Goal: Task Accomplishment & Management: Complete application form

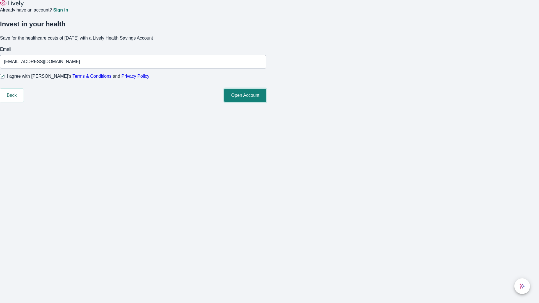
click at [266, 102] on button "Open Account" at bounding box center [245, 95] width 42 height 13
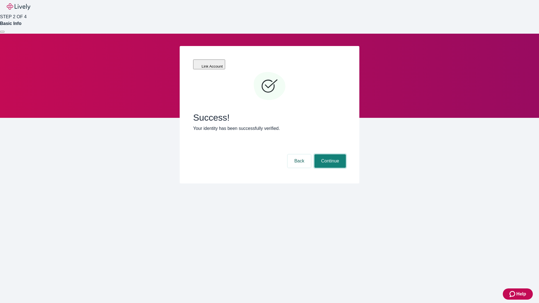
click at [330, 155] on button "Continue" at bounding box center [330, 161] width 31 height 13
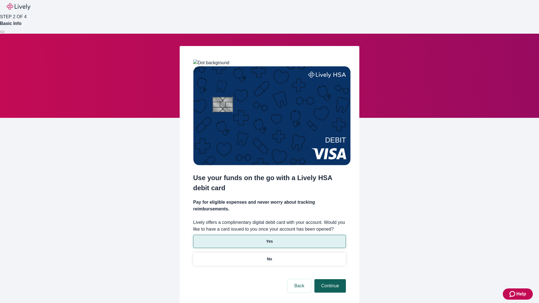
click at [269, 256] on p "No" at bounding box center [269, 259] width 5 height 6
click at [330, 280] on button "Continue" at bounding box center [330, 286] width 31 height 13
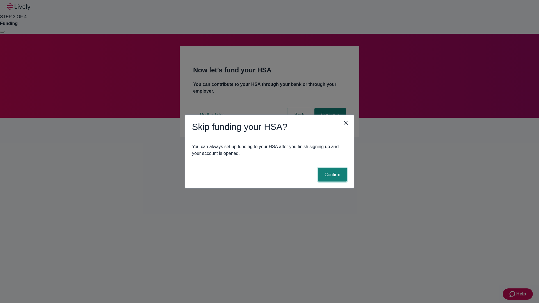
click at [332, 175] on button "Confirm" at bounding box center [332, 174] width 29 height 13
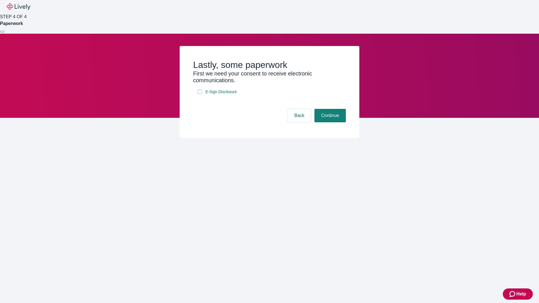
click at [200, 94] on input "E-Sign Disclosure" at bounding box center [200, 92] width 4 height 4
checkbox input "true"
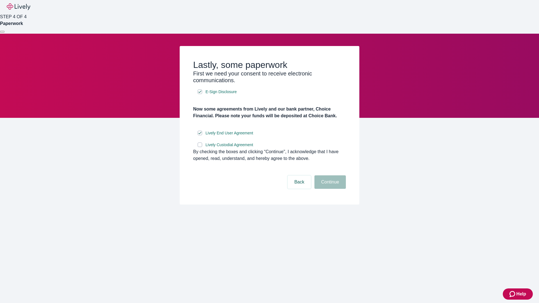
click at [200, 147] on input "Lively Custodial Agreement" at bounding box center [200, 145] width 4 height 4
checkbox input "true"
click at [330, 189] on button "Continue" at bounding box center [330, 182] width 31 height 13
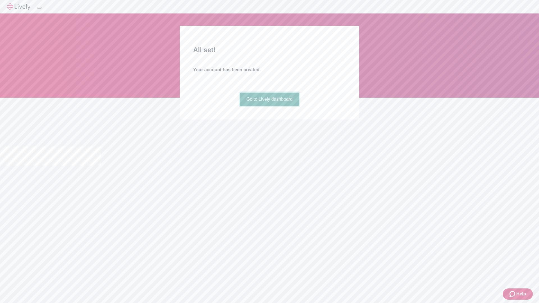
click at [269, 106] on link "Go to Lively dashboard" at bounding box center [270, 99] width 60 height 13
